Goal: Task Accomplishment & Management: Use online tool/utility

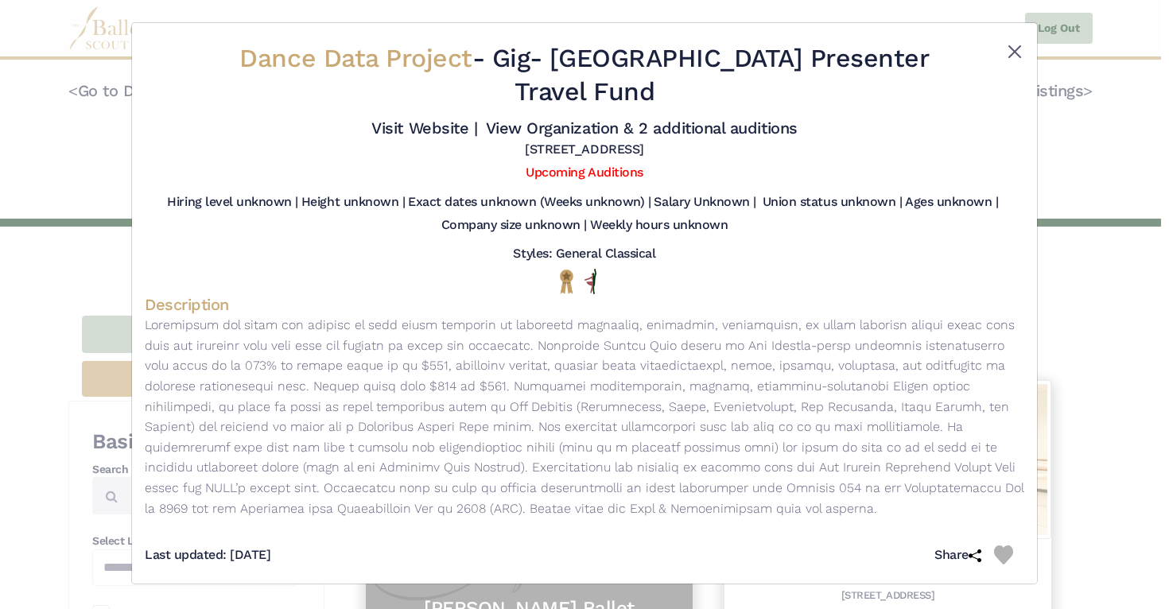
scroll to position [235, 0]
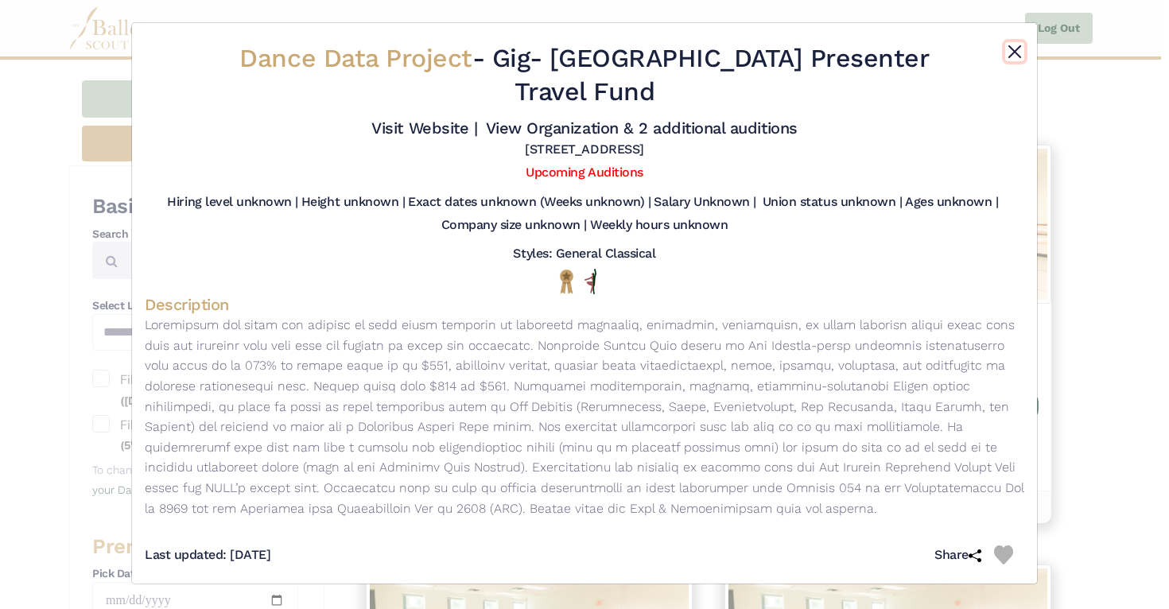
click at [1020, 52] on button "Close" at bounding box center [1014, 51] width 19 height 19
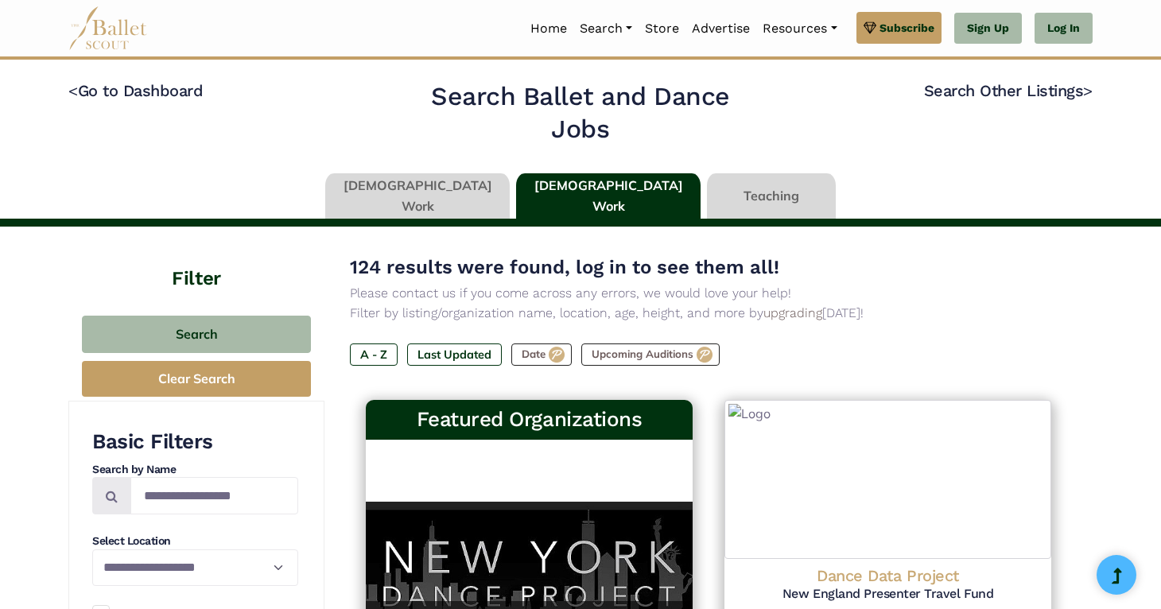
type input "******"
type input "*****"
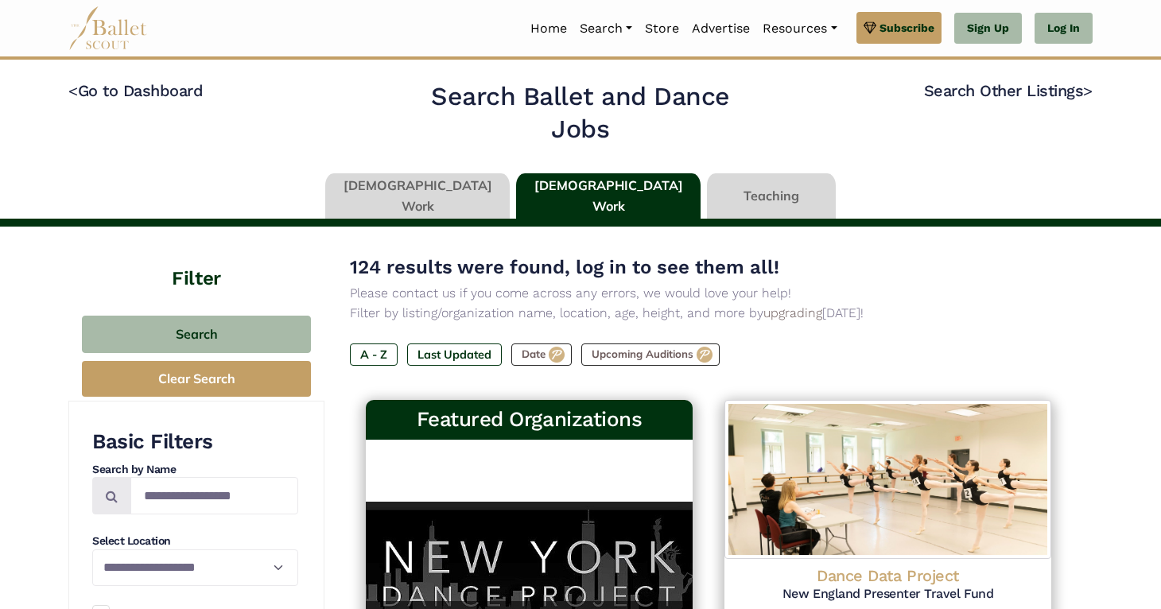
click at [449, 198] on link at bounding box center [417, 195] width 185 height 45
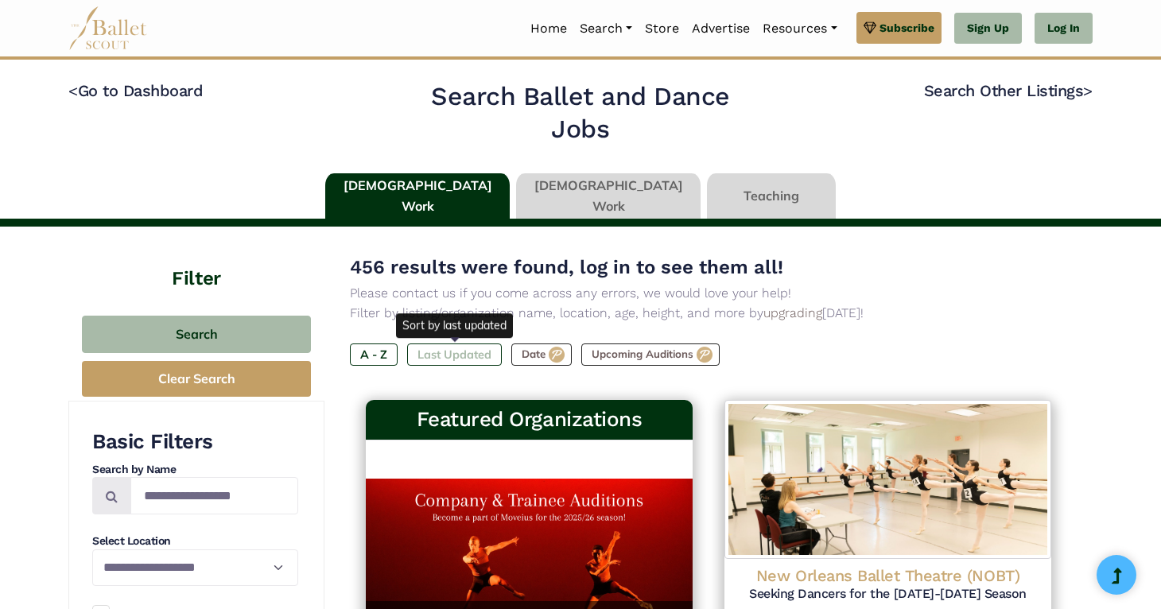
click at [468, 352] on label "Last Updated" at bounding box center [454, 355] width 95 height 22
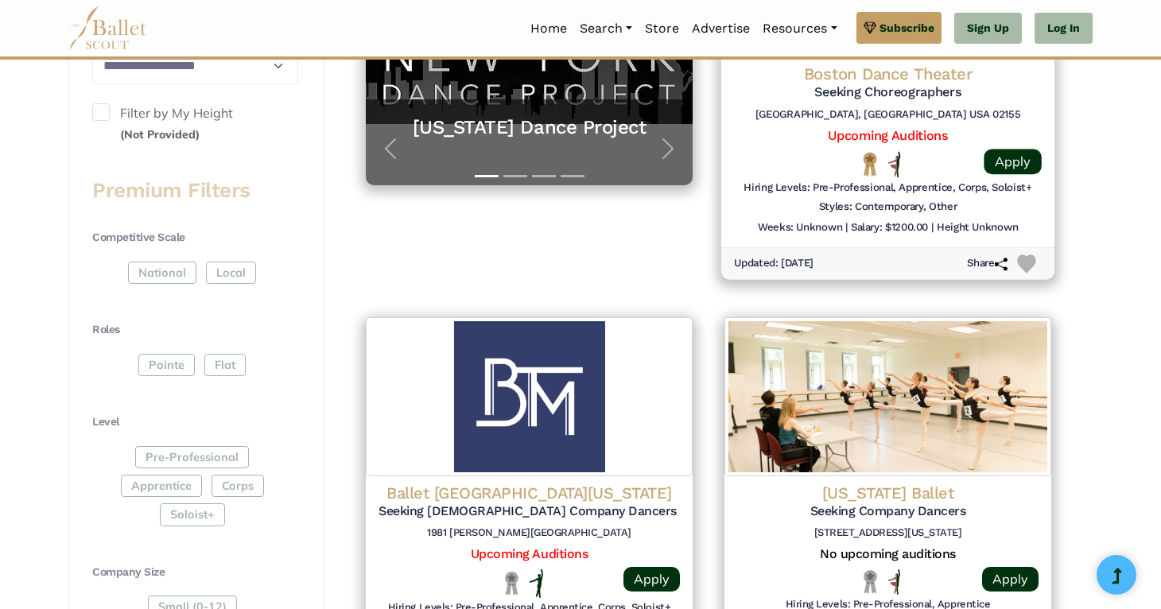
scroll to position [485, 0]
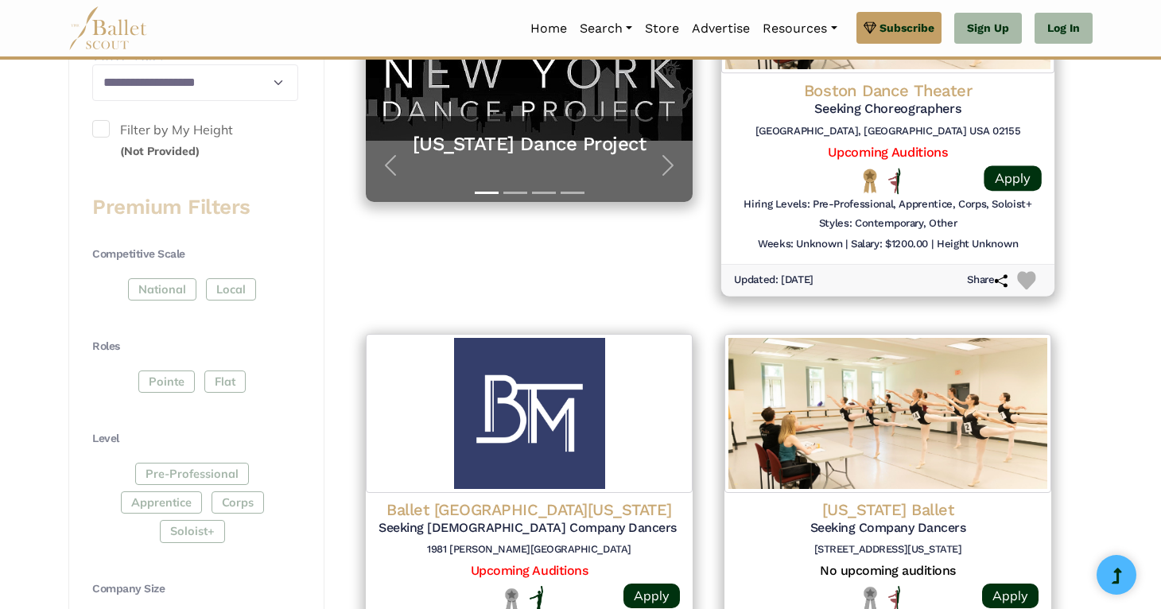
click at [892, 110] on h5 "Seeking Choreographers" at bounding box center [888, 109] width 308 height 17
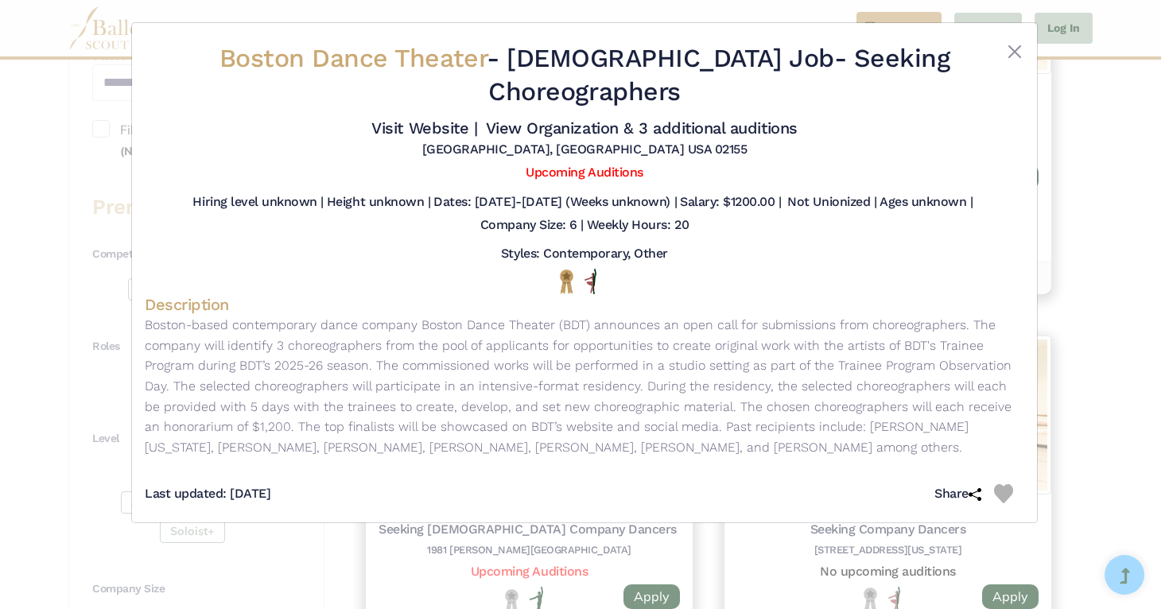
click at [1133, 204] on div "Boston Dance Theater - Full Time Job - Seeking Choreographers Visit Website | V…" at bounding box center [584, 304] width 1169 height 609
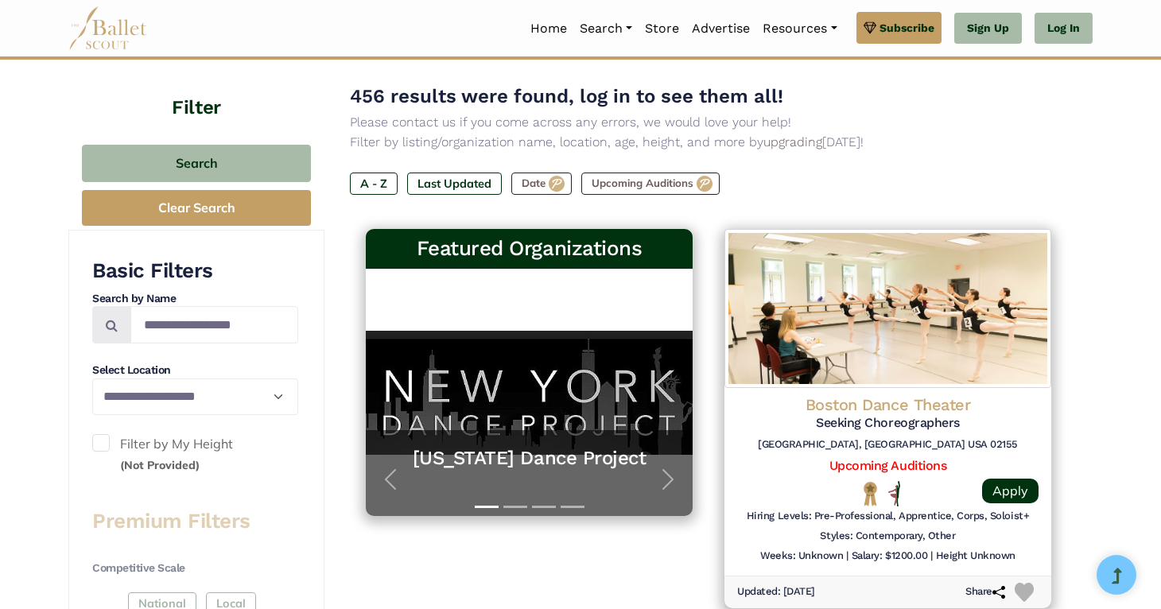
scroll to position [0, 0]
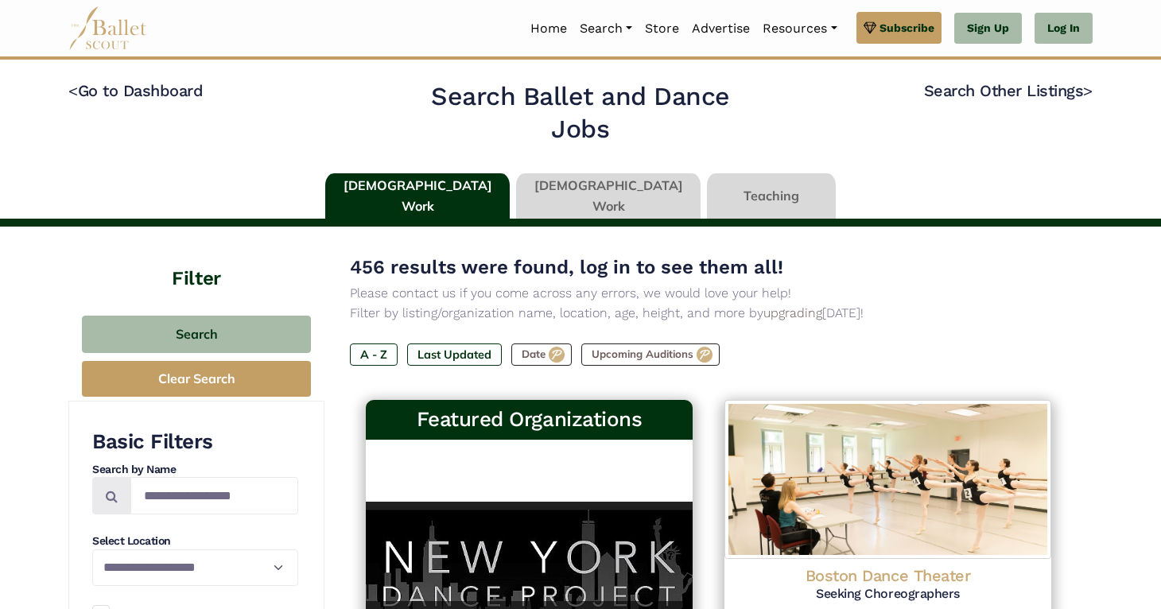
click at [724, 182] on link at bounding box center [771, 195] width 129 height 45
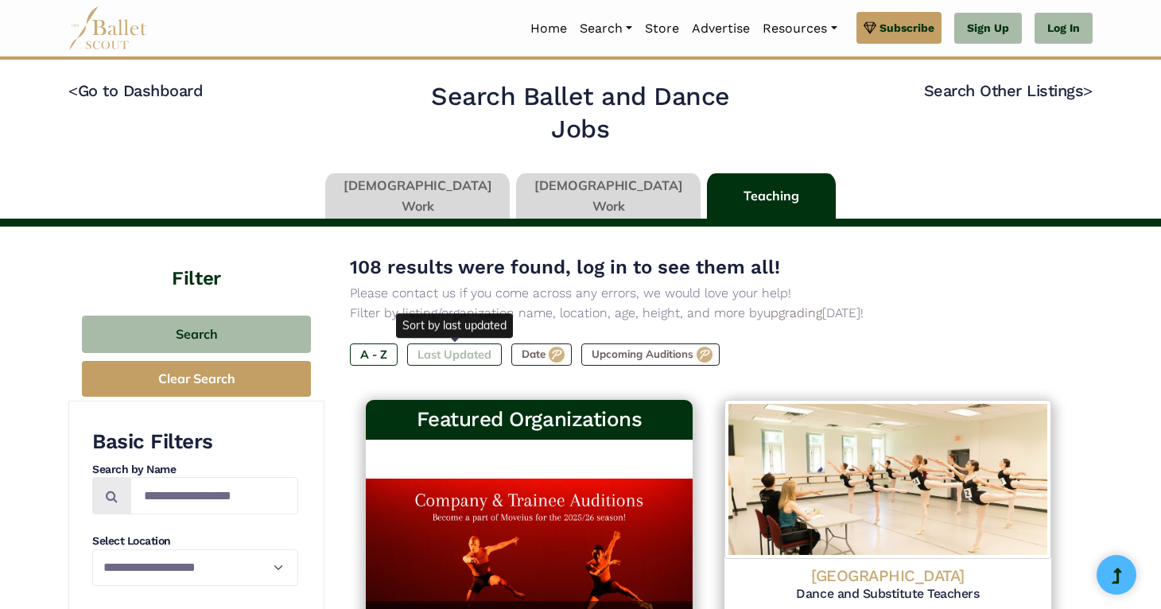
click at [454, 352] on label "Last Updated" at bounding box center [454, 355] width 95 height 22
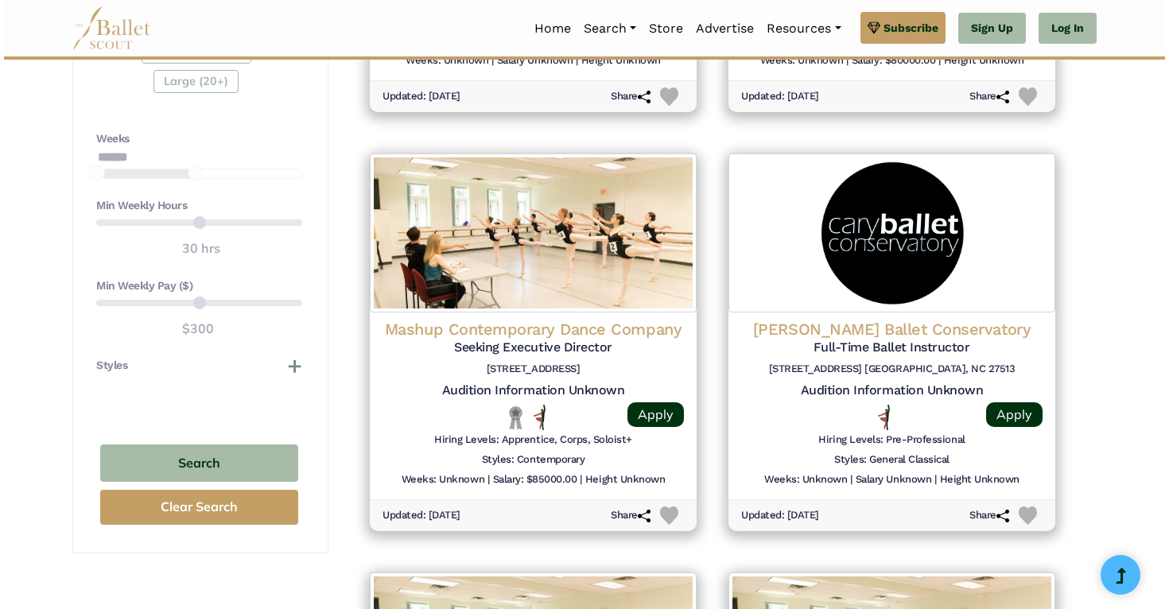
scroll to position [1083, 0]
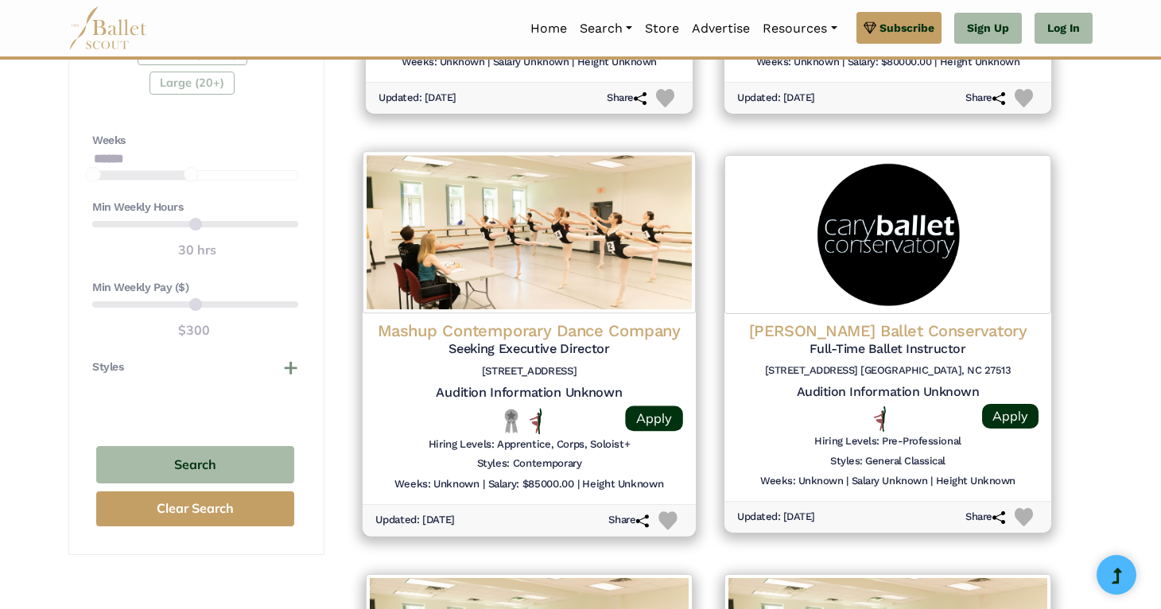
click at [562, 191] on img at bounding box center [529, 232] width 333 height 162
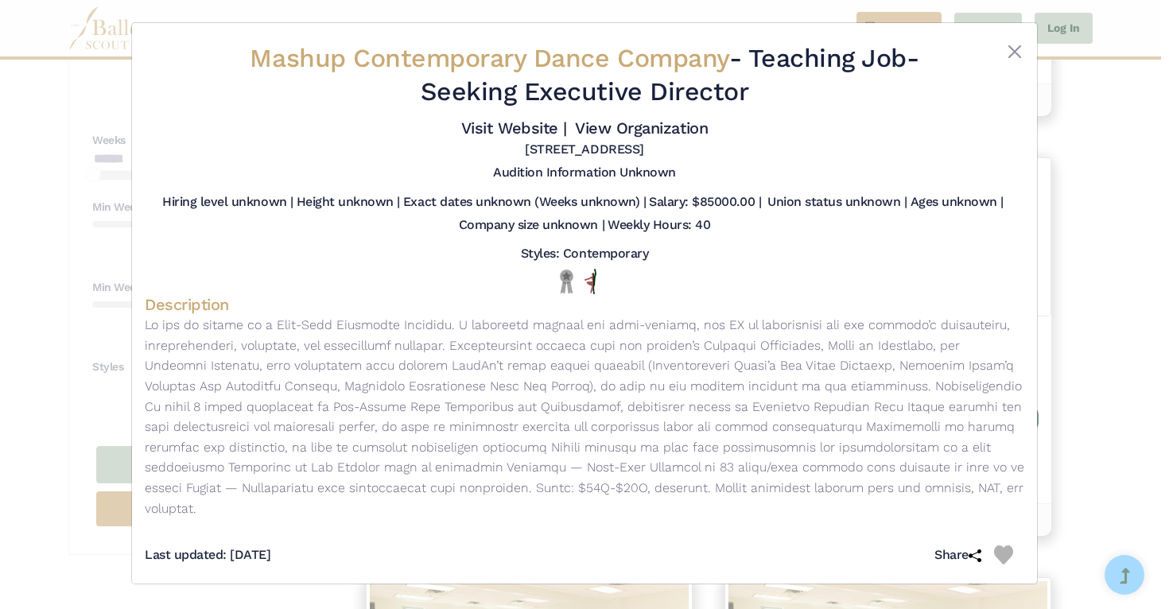
click at [1088, 252] on div "Mashup Contemporary Dance Company - Teaching Job - Seeking Executive Director V…" at bounding box center [584, 304] width 1169 height 609
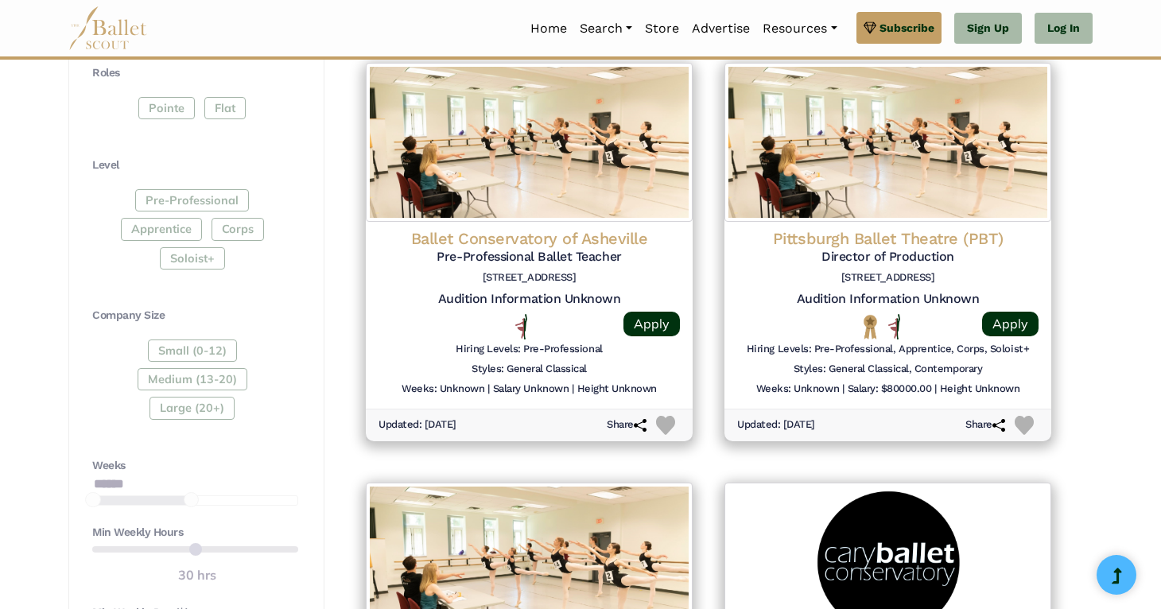
scroll to position [728, 0]
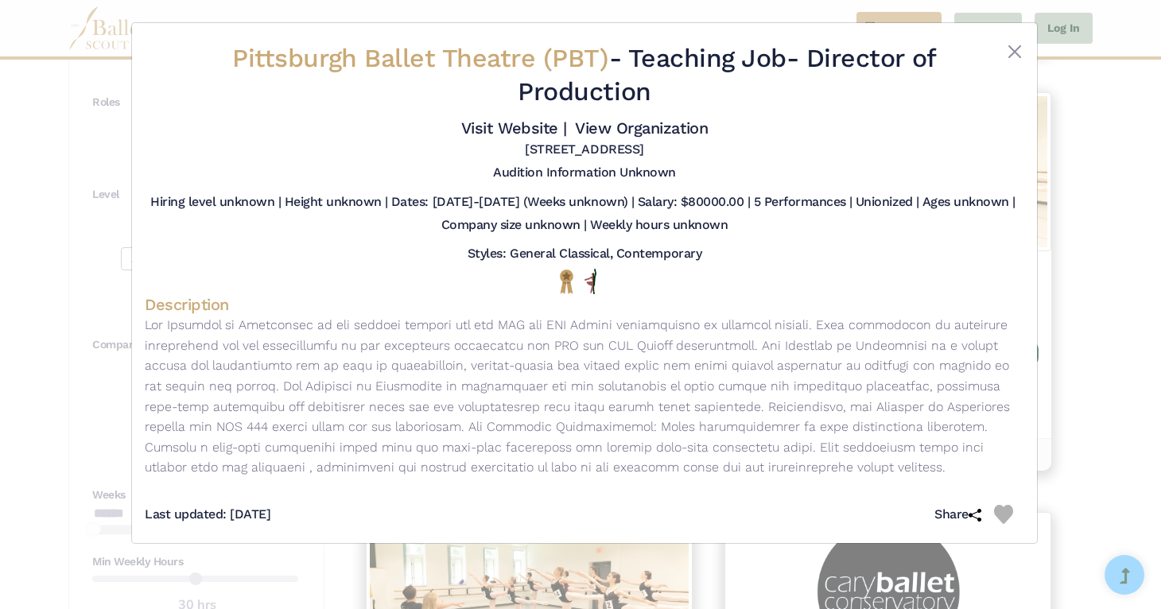
click at [1121, 244] on div "Pittsburgh Ballet Theatre (PBT) - Teaching Job - Director of Production Visit W…" at bounding box center [584, 304] width 1169 height 609
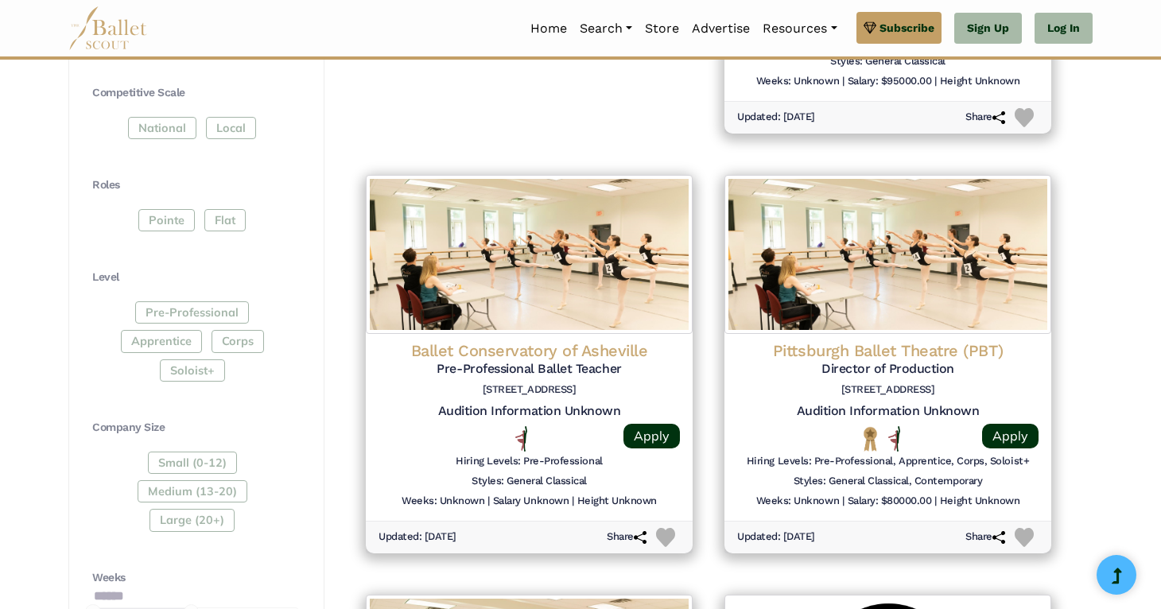
scroll to position [632, 0]
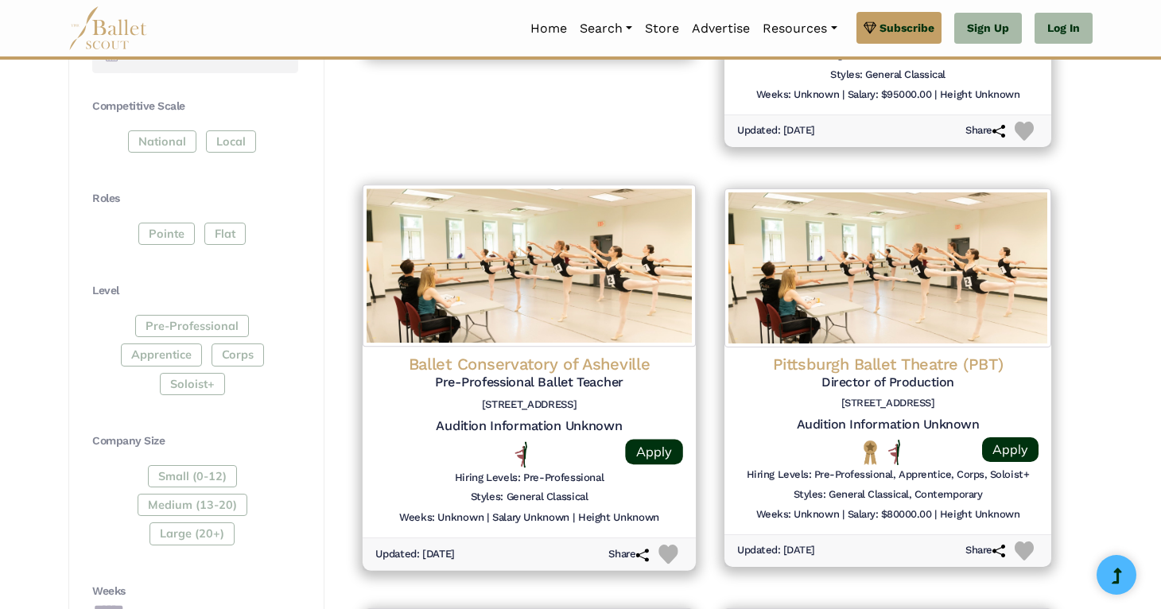
click at [542, 263] on img at bounding box center [529, 266] width 333 height 162
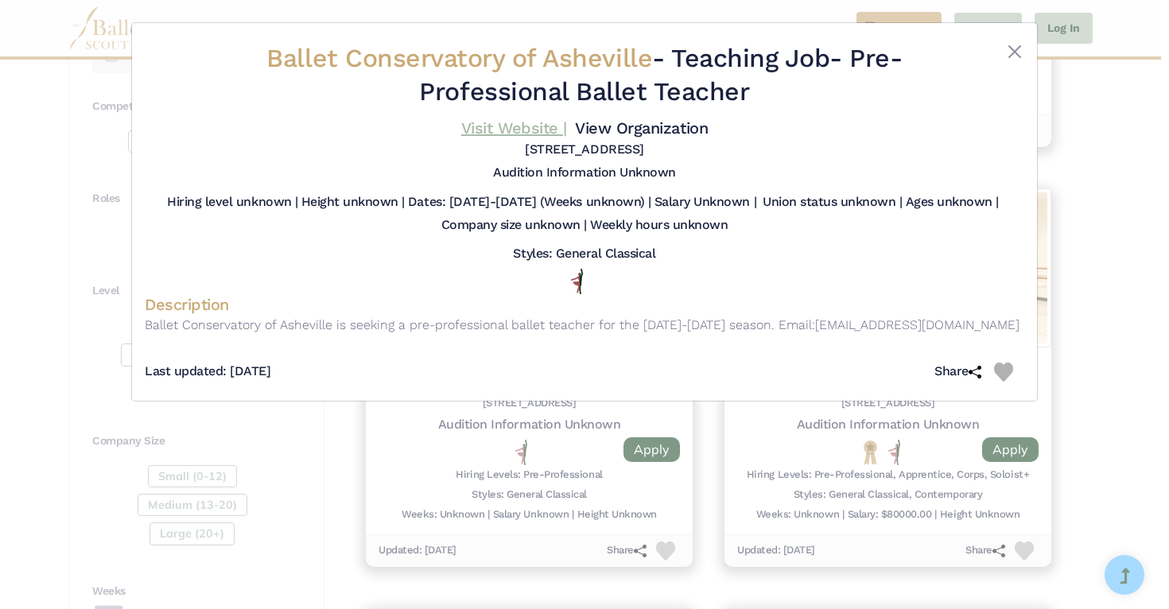
click at [490, 122] on link "Visit Website |" at bounding box center [514, 127] width 106 height 19
click at [1131, 219] on div "Ballet Conservatory of Asheville - Teaching Job - Pre-Professional Ballet Teach…" at bounding box center [584, 304] width 1169 height 609
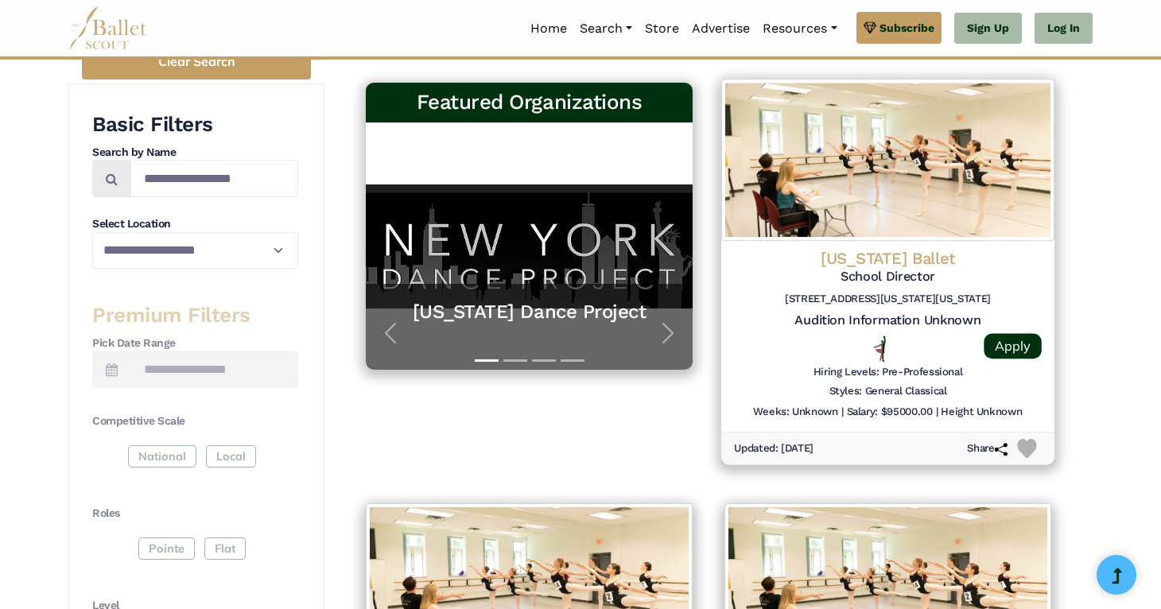
scroll to position [307, 0]
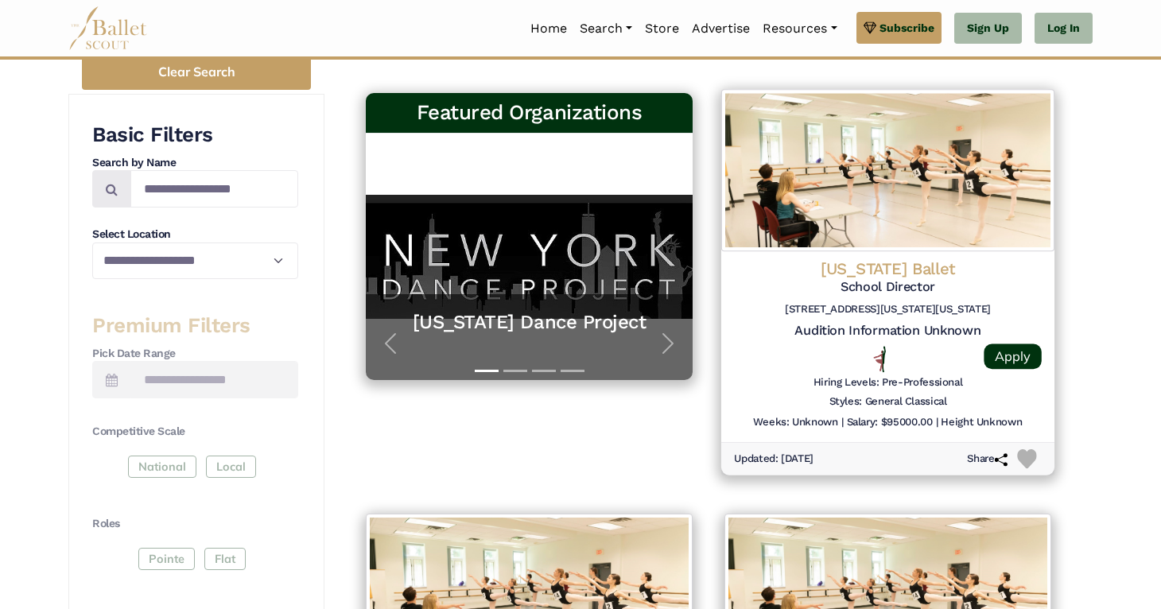
click at [1000, 262] on h4 "Washington Ballet" at bounding box center [888, 268] width 308 height 21
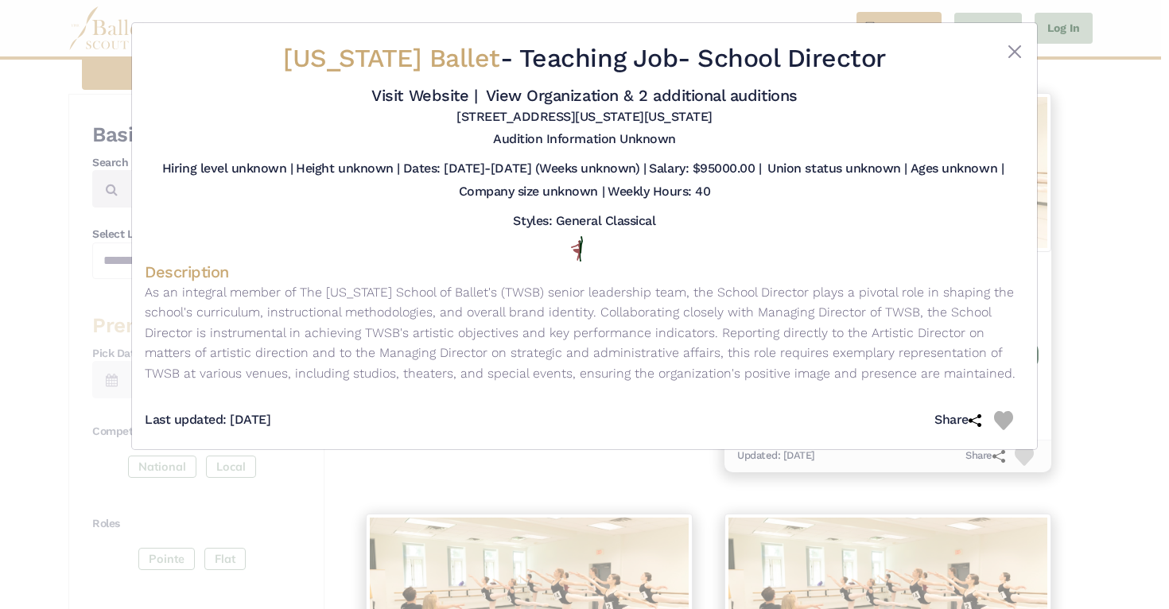
click at [1115, 118] on div "Washington Ballet - Teaching Job - School Director Visit Website | View Organiz…" at bounding box center [584, 304] width 1169 height 609
